Goal: Task Accomplishment & Management: Use online tool/utility

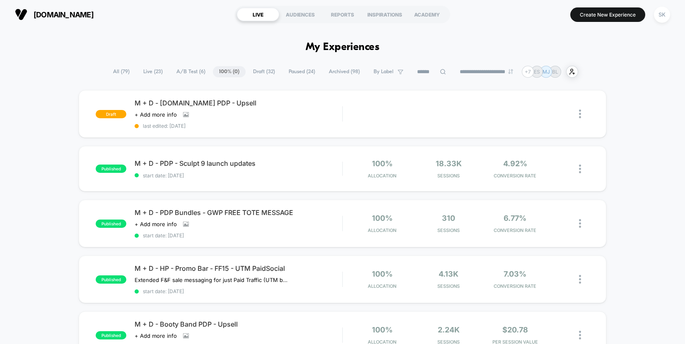
click at [263, 68] on span "Draft ( 32 )" at bounding box center [264, 71] width 34 height 11
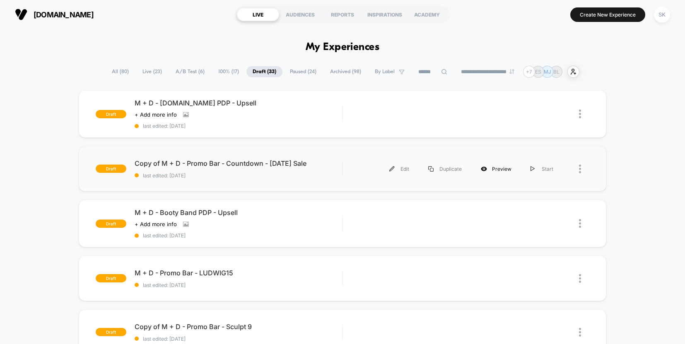
click at [493, 170] on div "Preview" at bounding box center [496, 169] width 50 height 19
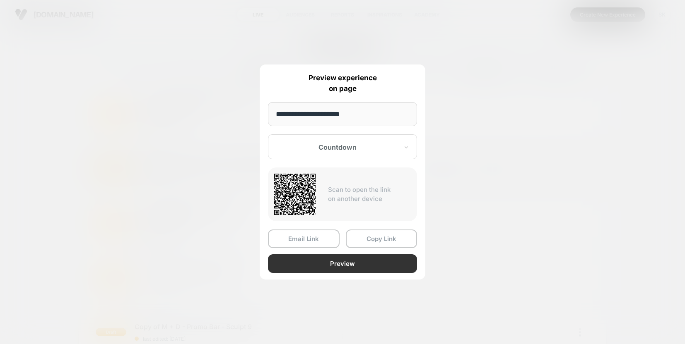
click at [320, 267] on button "Preview" at bounding box center [342, 264] width 149 height 19
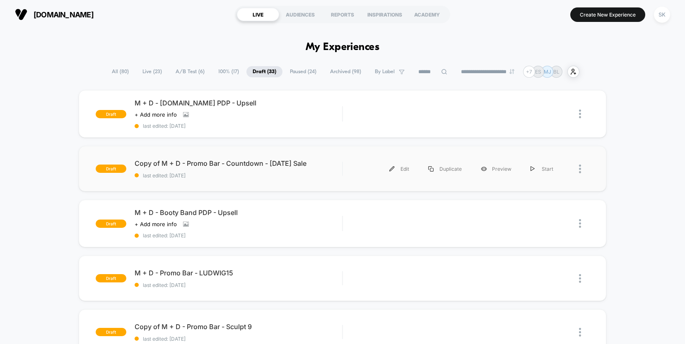
click at [217, 74] on span "100% ( 17 )" at bounding box center [228, 71] width 33 height 11
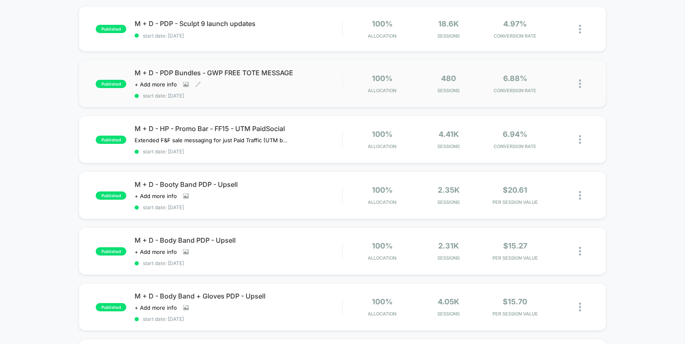
scroll to position [86, 0]
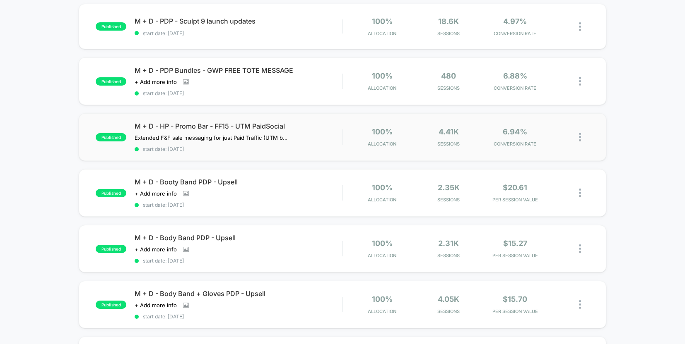
click at [304, 120] on div "published M + D - HP - Promo Bar - FF15 - UTM PaidSocial Extended F&F sale mess…" at bounding box center [342, 137] width 527 height 48
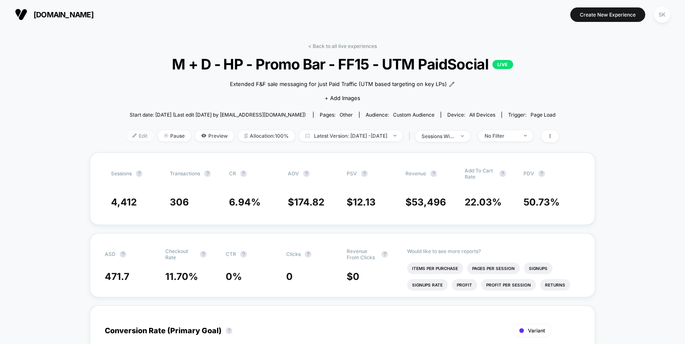
click at [130, 139] on span "Edit" at bounding box center [139, 135] width 27 height 11
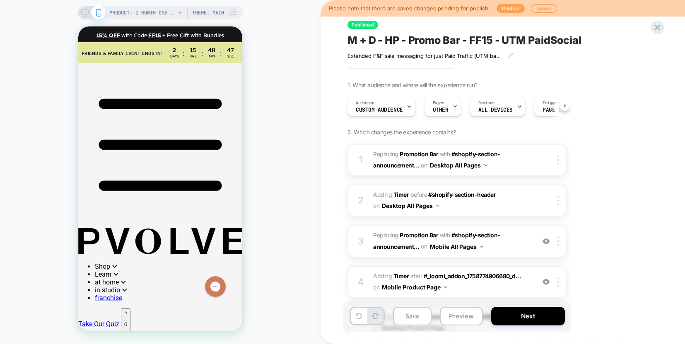
click at [508, 9] on button "Publish" at bounding box center [510, 8] width 28 height 9
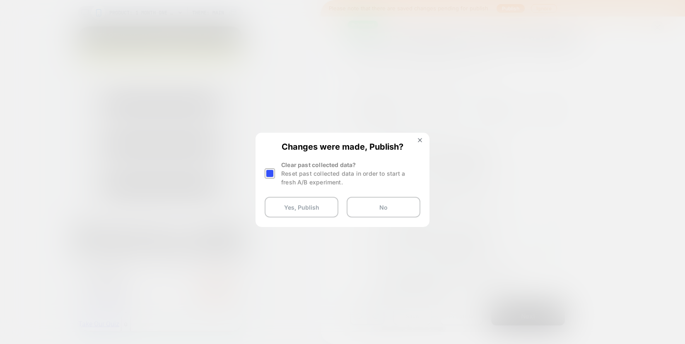
click at [270, 175] on div at bounding box center [269, 173] width 10 height 10
click at [293, 207] on button "Yes, Publish" at bounding box center [301, 207] width 74 height 21
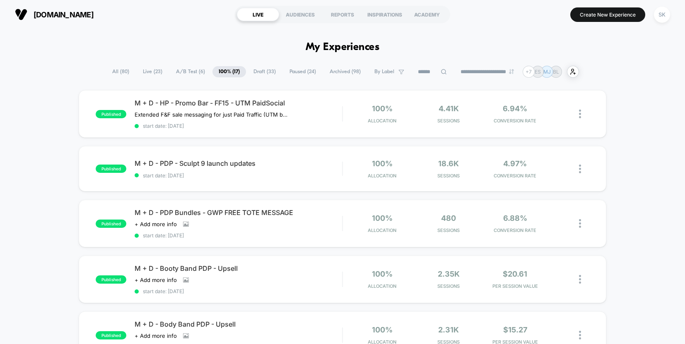
click at [217, 70] on span "100% ( 17 )" at bounding box center [229, 71] width 34 height 11
